Goal: Task Accomplishment & Management: Use online tool/utility

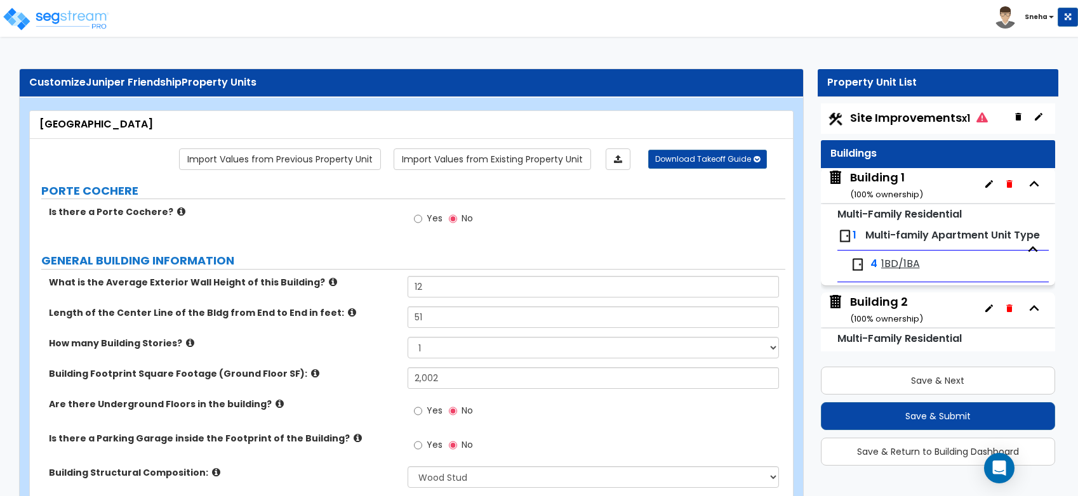
select select "7"
select select "1"
select select "2"
select select "4"
select select "3"
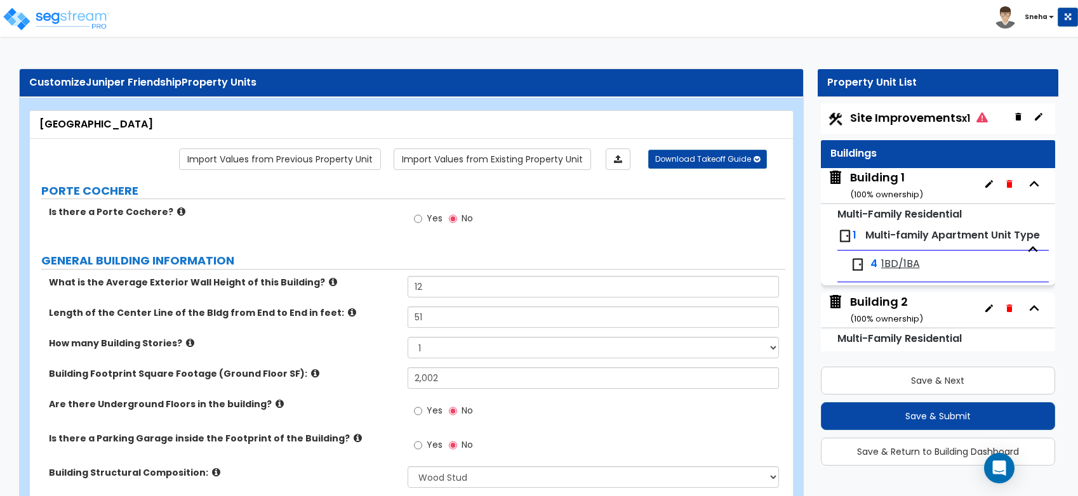
select select "1"
select select "2"
select select "1"
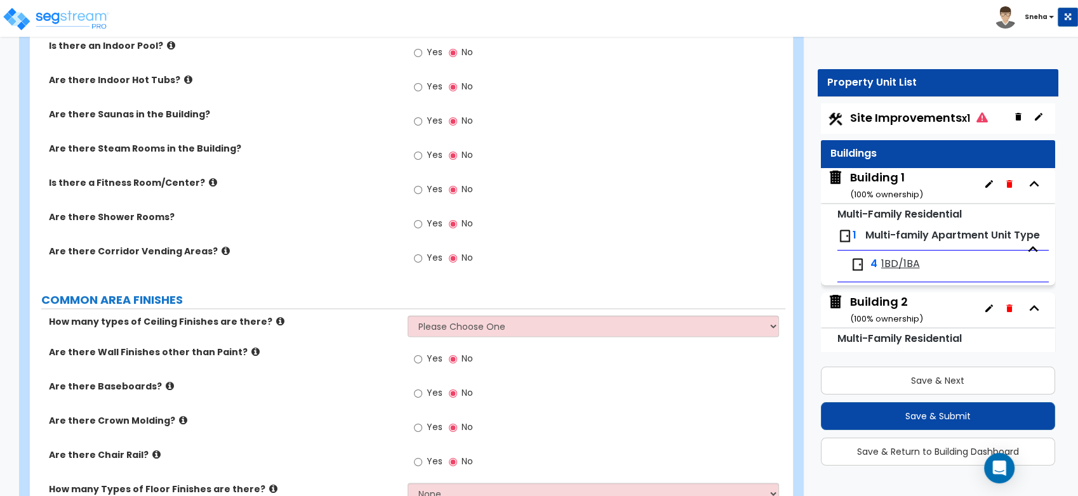
scroll to position [5, 0]
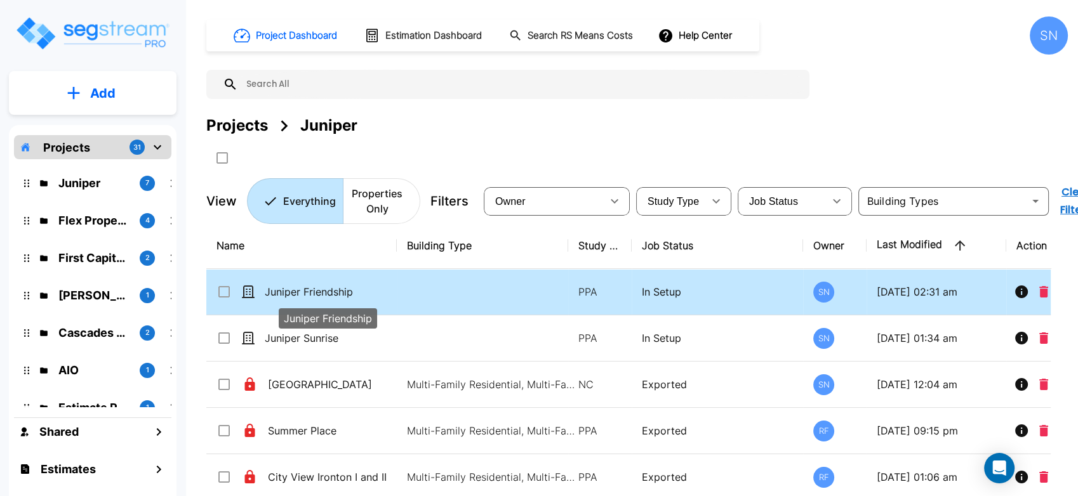
click at [308, 290] on p "Juniper Friendship" at bounding box center [328, 291] width 127 height 15
checkbox input "true"
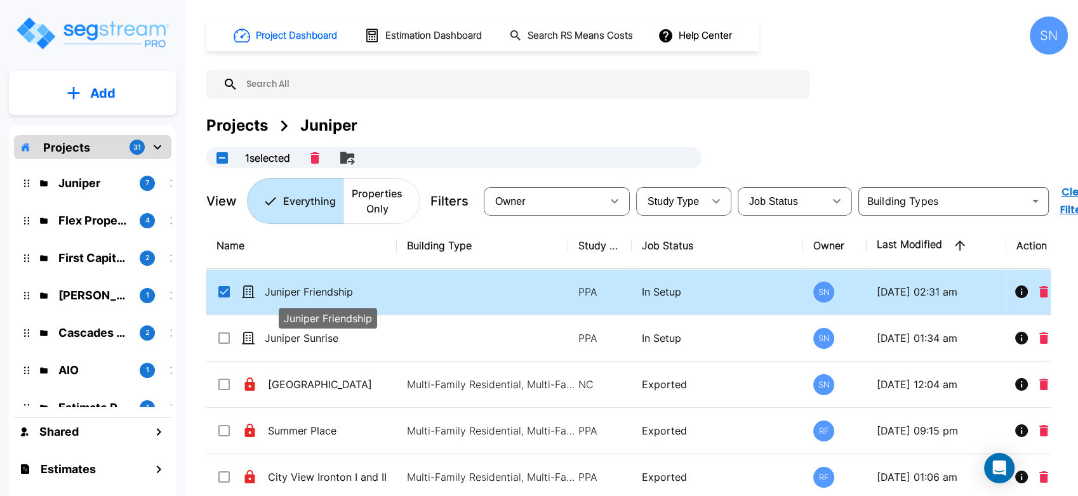
click at [308, 290] on p "Juniper Friendship" at bounding box center [328, 291] width 127 height 15
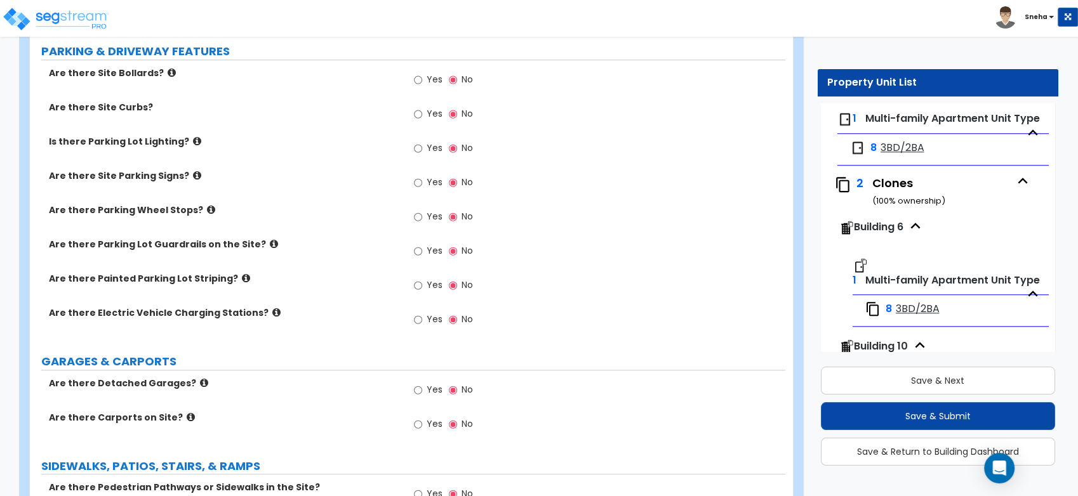
scroll to position [1281, 0]
